Goal: Information Seeking & Learning: Find specific fact

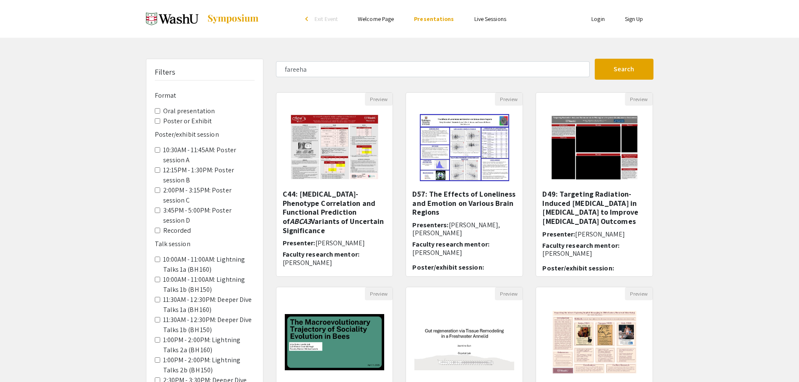
type input "fareeha"
click at [594, 59] on button "Search" at bounding box center [623, 69] width 59 height 21
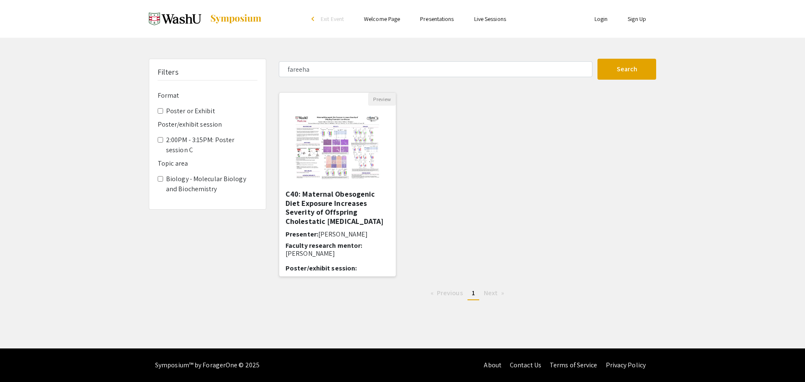
click at [316, 143] on img "Open Presentation <p>C40: Maternal Obesogenic Diet Exposure Increases Severity …" at bounding box center [337, 148] width 107 height 84
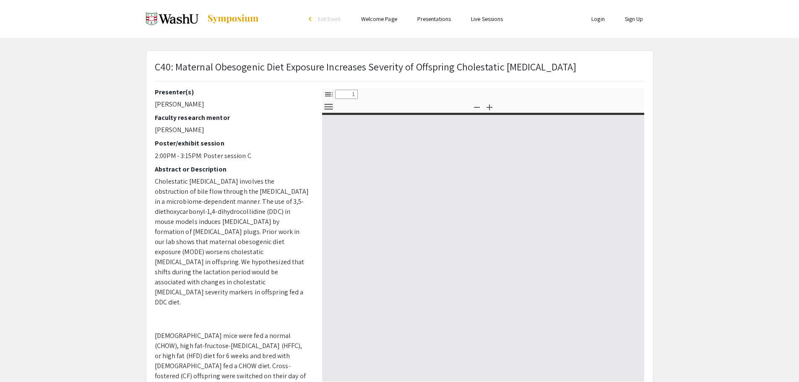
select select "custom"
type input "0"
select select "custom"
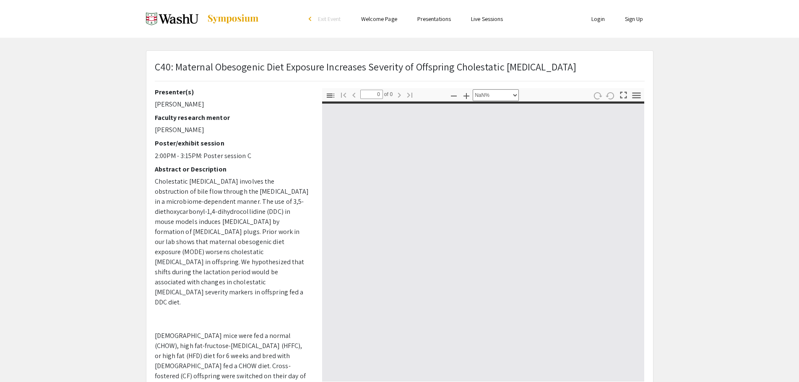
type input "1"
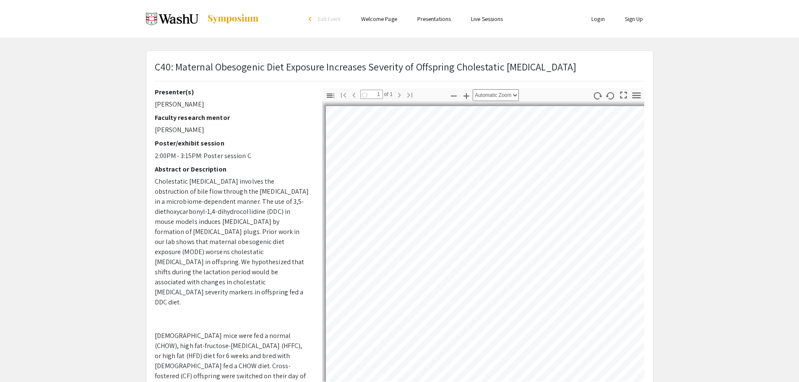
scroll to position [140, 0]
select select "custom"
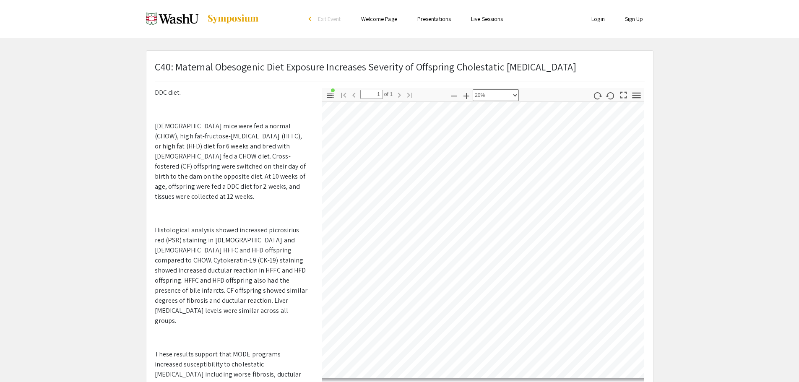
scroll to position [0, 99]
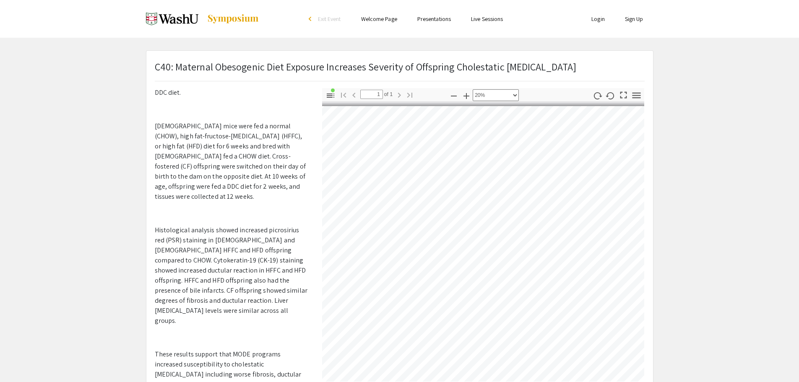
click at [388, 21] on link "Welcome Page" at bounding box center [379, 19] width 36 height 8
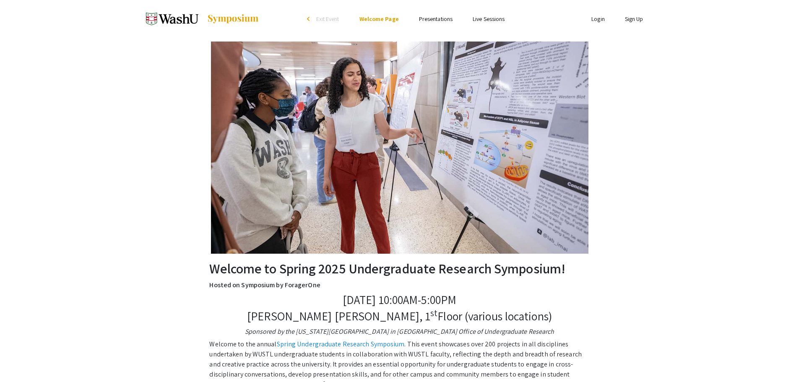
click at [429, 23] on li "Presentations" at bounding box center [436, 19] width 54 height 10
click at [431, 20] on link "Presentations" at bounding box center [436, 19] width 34 height 8
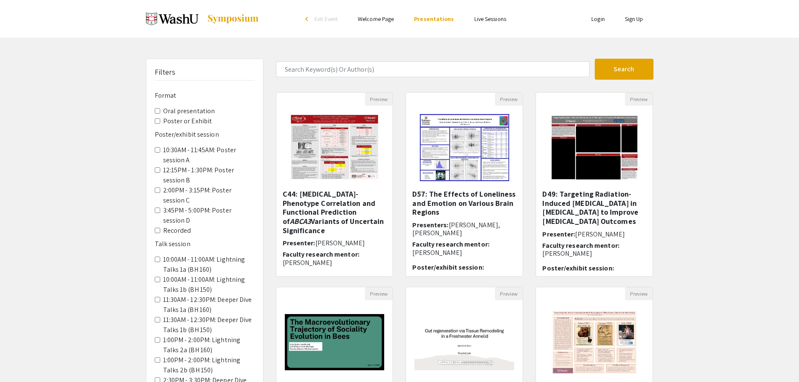
click at [218, 20] on img at bounding box center [233, 19] width 52 height 10
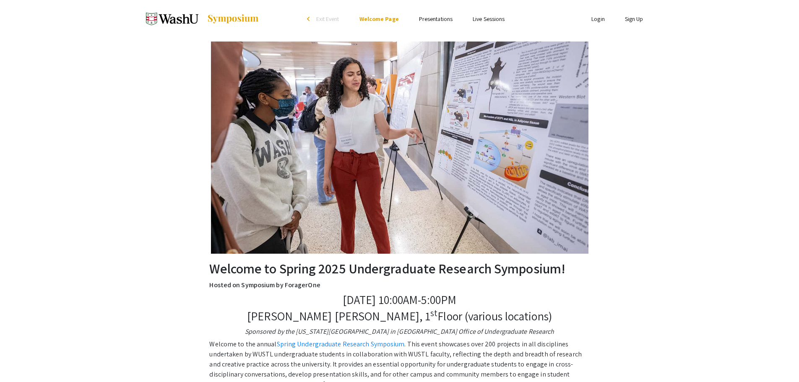
click at [319, 20] on span "Exit Event" at bounding box center [327, 19] width 23 height 8
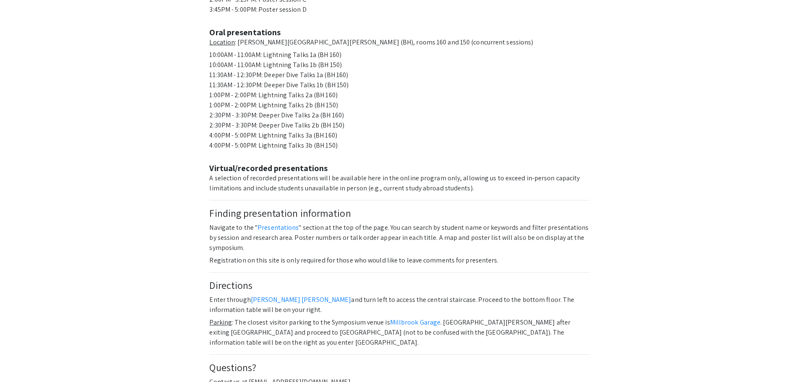
scroll to position [626, 0]
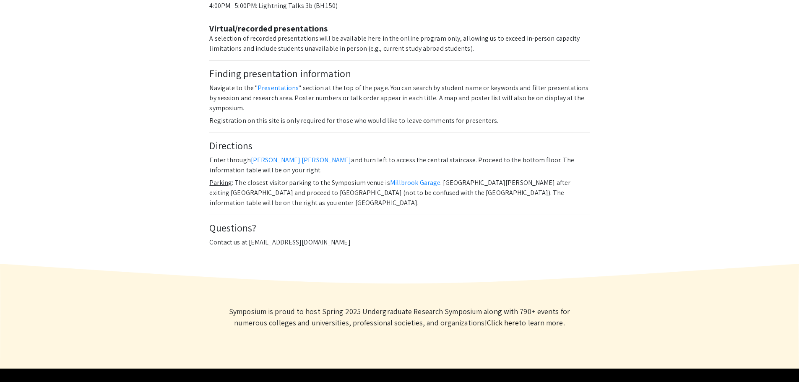
click at [503, 318] on link "Click here" at bounding box center [503, 323] width 32 height 10
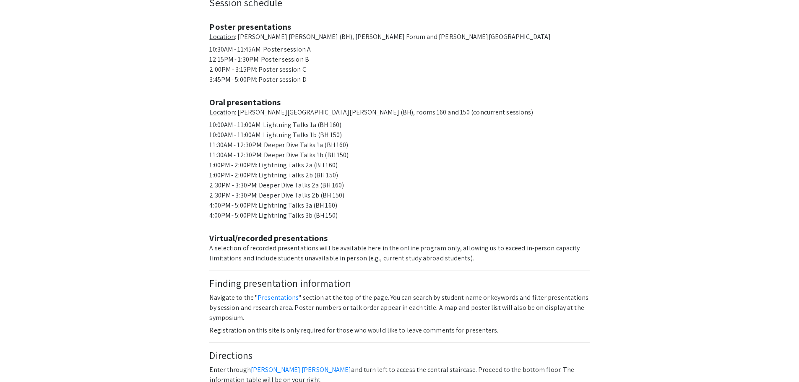
scroll to position [0, 0]
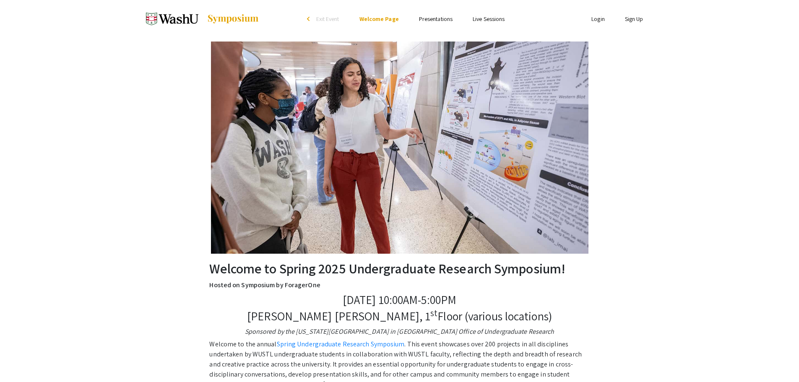
click at [441, 17] on link "Presentations" at bounding box center [436, 19] width 34 height 8
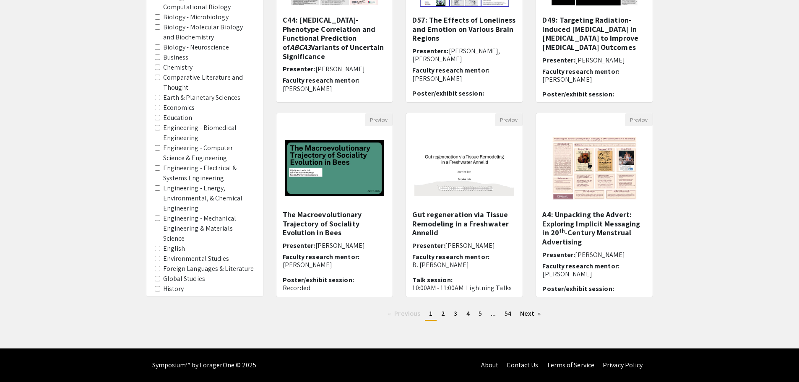
scroll to position [280, 0]
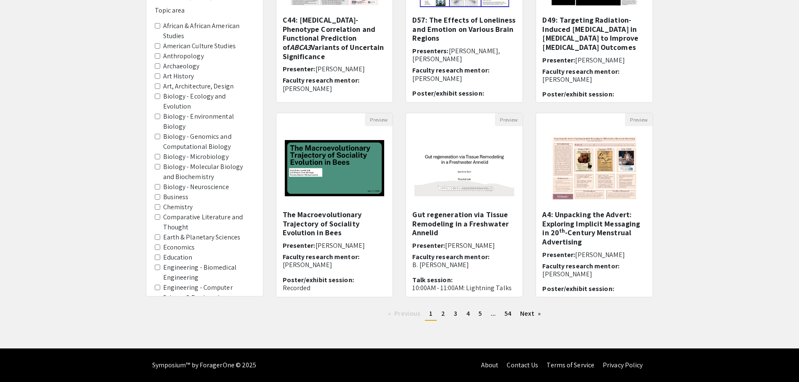
click at [195, 165] on label "Biology - Molecular Biology and Biochemistry" at bounding box center [208, 172] width 91 height 20
click at [160, 165] on Biochemistry "Biology - Molecular Biology and Biochemistry" at bounding box center [157, 166] width 5 height 5
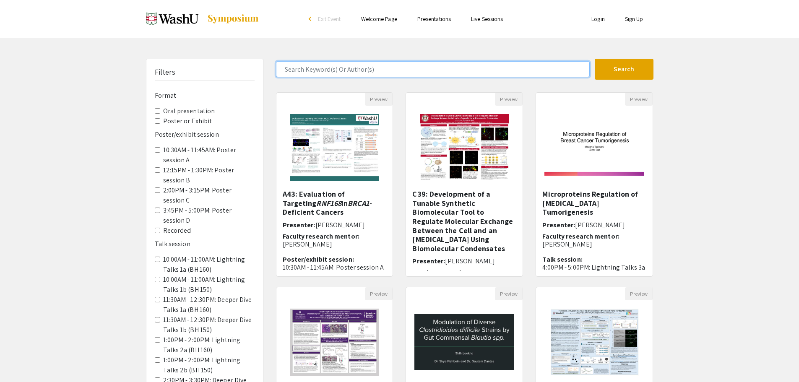
click at [335, 73] on input "Search Keyword(s) Or Author(s)" at bounding box center [433, 69] width 314 height 16
type input "fareeha"
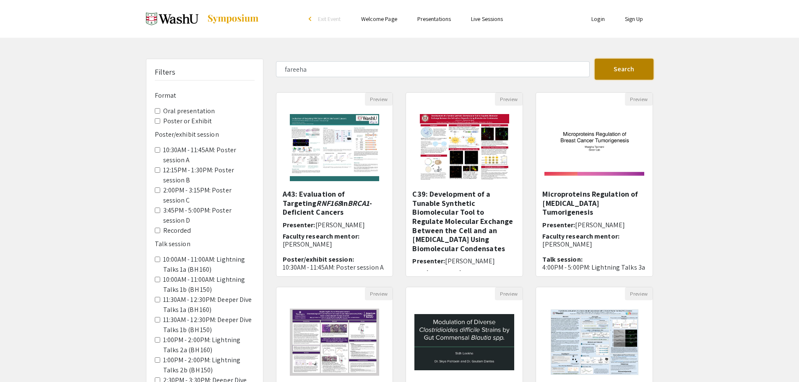
click at [633, 65] on button "Search" at bounding box center [623, 69] width 59 height 21
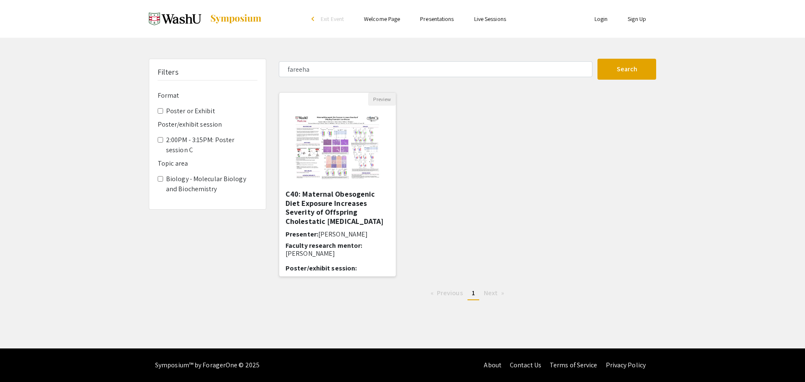
click at [339, 212] on h5 "C40: Maternal Obesogenic Diet Exposure Increases Severity of Offspring Cholesta…" at bounding box center [337, 207] width 104 height 36
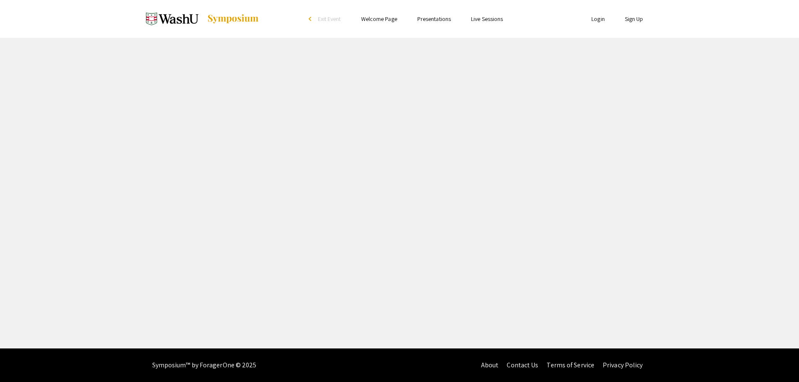
select select "custom"
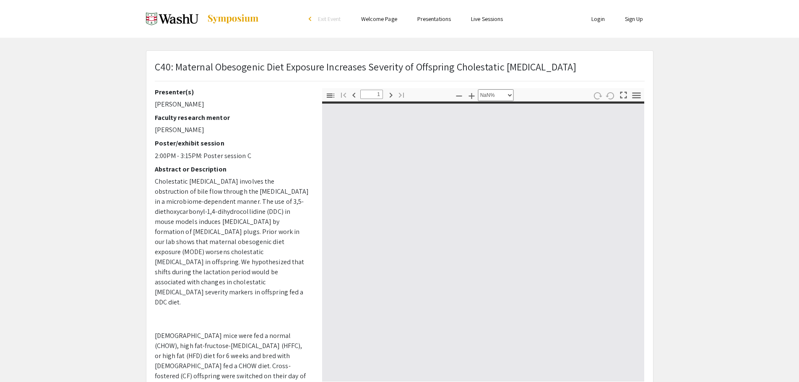
type input "0"
select select "custom"
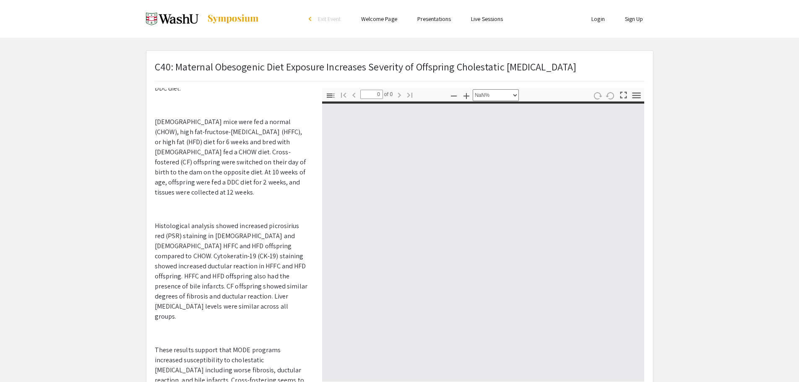
type input "1"
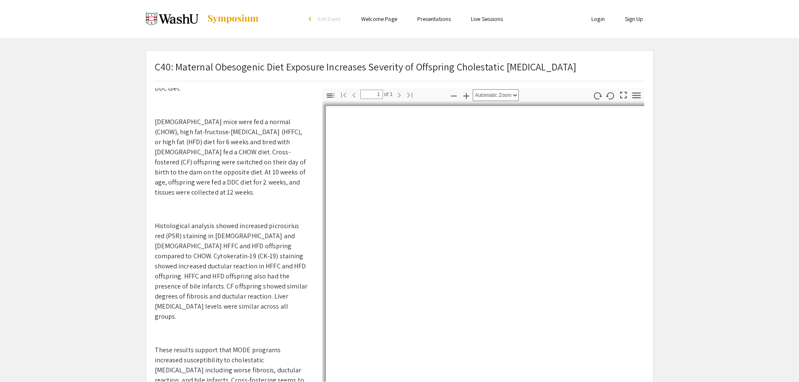
scroll to position [214, 0]
select select "custom"
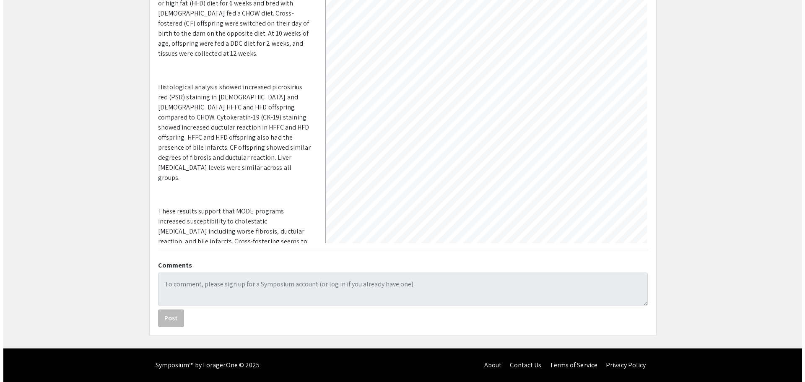
scroll to position [0, 0]
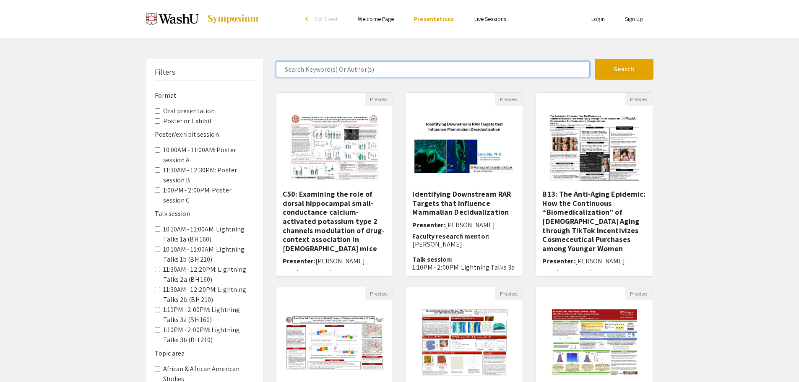
click at [323, 66] on input "Search Keyword(s) Or Author(s)" at bounding box center [433, 69] width 314 height 16
type input "fareeha"
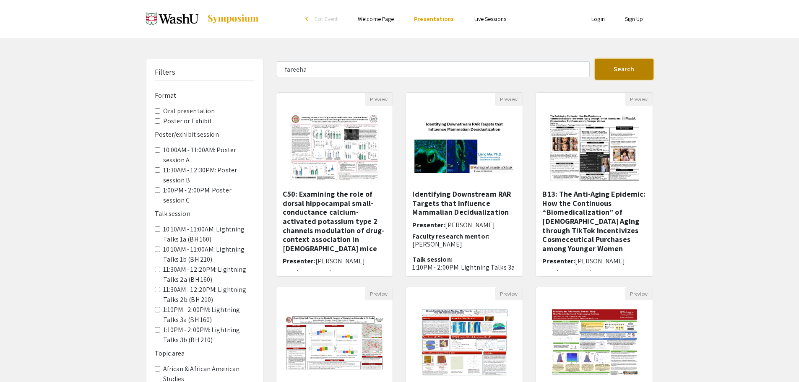
click at [633, 70] on button "Search" at bounding box center [623, 69] width 59 height 21
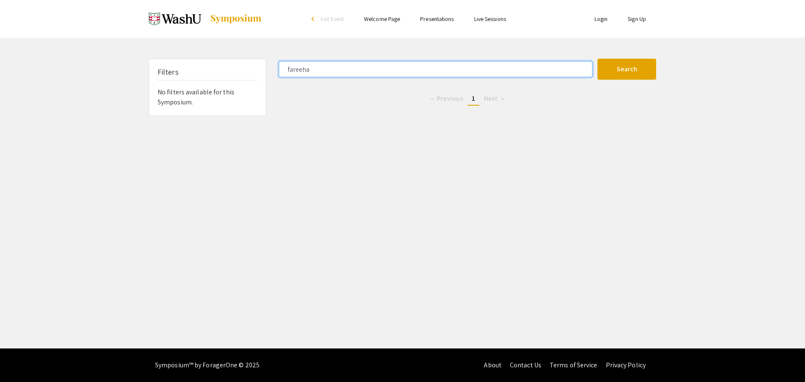
click at [394, 66] on input "fareeha" at bounding box center [436, 69] width 314 height 16
click at [597, 59] on button "Search" at bounding box center [626, 69] width 59 height 21
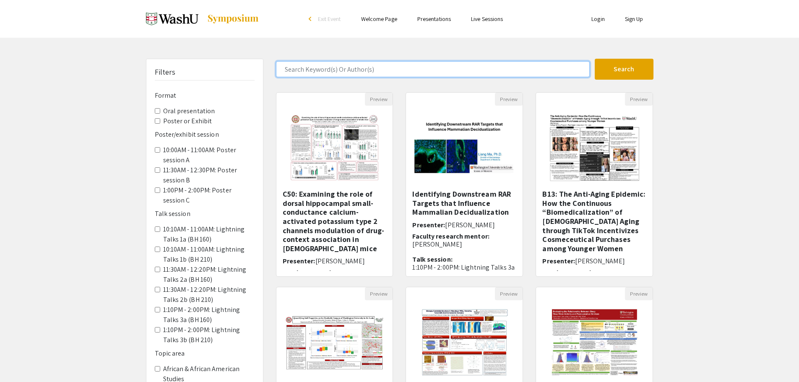
click at [324, 69] on input "Search Keyword(s) Or Author(s)" at bounding box center [433, 69] width 314 height 16
click at [594, 59] on button "Search" at bounding box center [623, 69] width 59 height 21
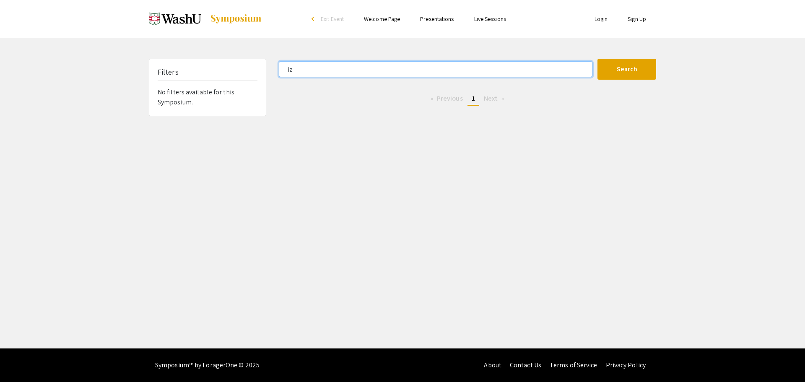
type input "i"
type input "osha"
click at [597, 59] on button "Search" at bounding box center [626, 69] width 59 height 21
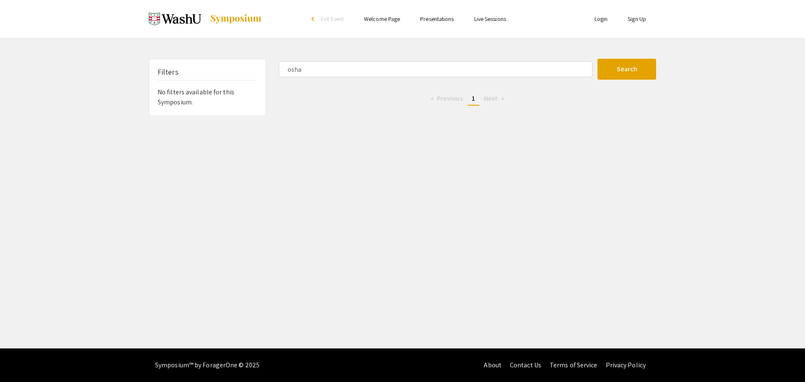
click at [384, 55] on div "Skip navigation arrow_back_ios Exit Event Welcome Page Presentations Live Sessi…" at bounding box center [402, 174] width 805 height 348
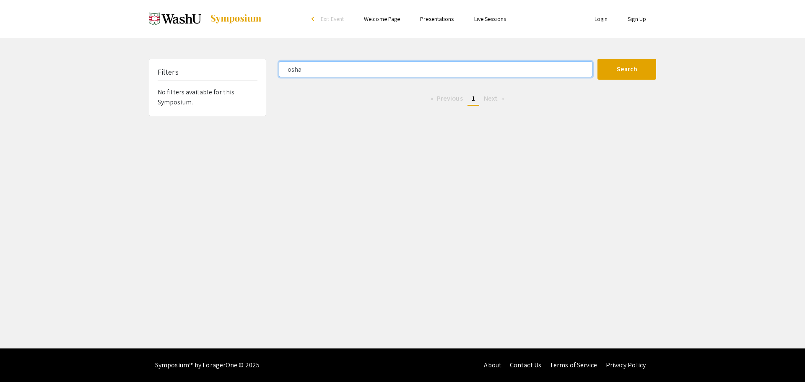
click at [373, 67] on input "osha" at bounding box center [436, 69] width 314 height 16
click at [597, 59] on button "Search" at bounding box center [626, 69] width 59 height 21
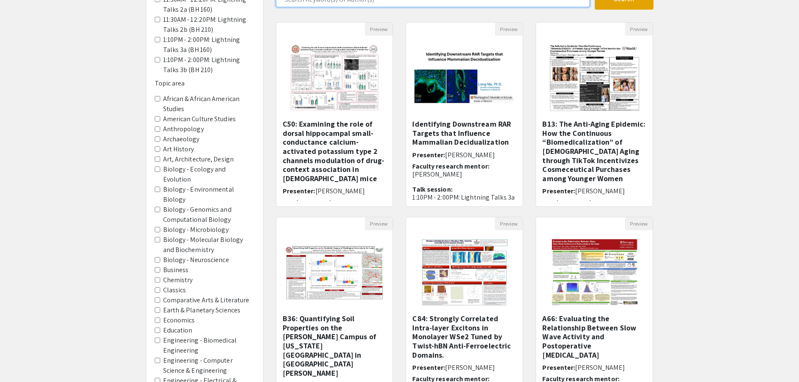
scroll to position [210, 0]
